Goal: Check status

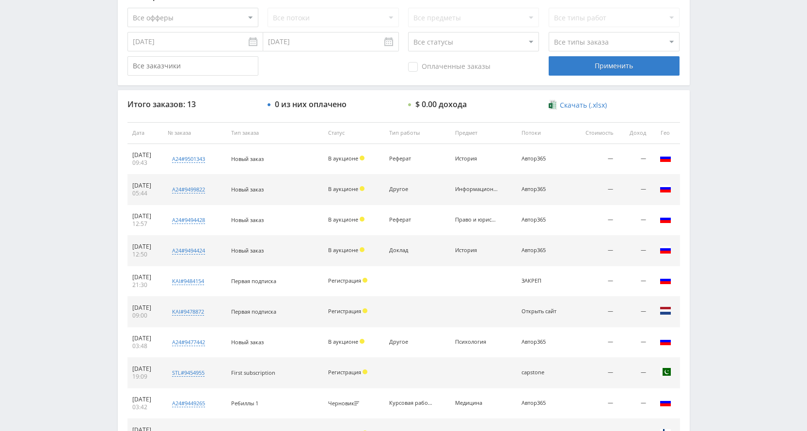
scroll to position [383, 0]
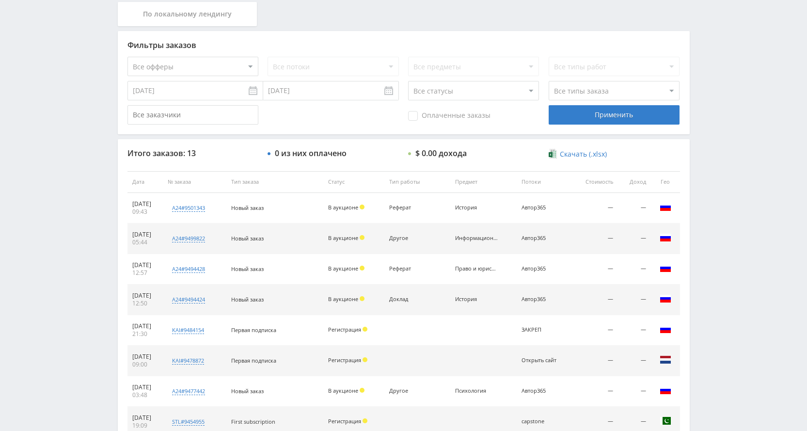
scroll to position [291, 0]
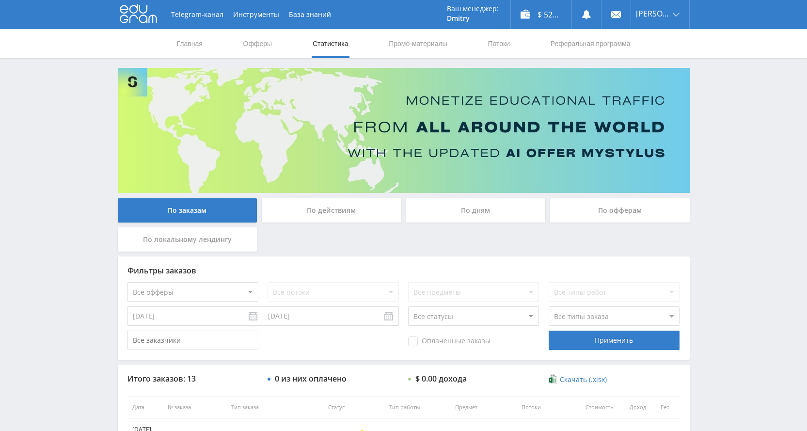
scroll to position [291, 0]
